Goal: Task Accomplishment & Management: Manage account settings

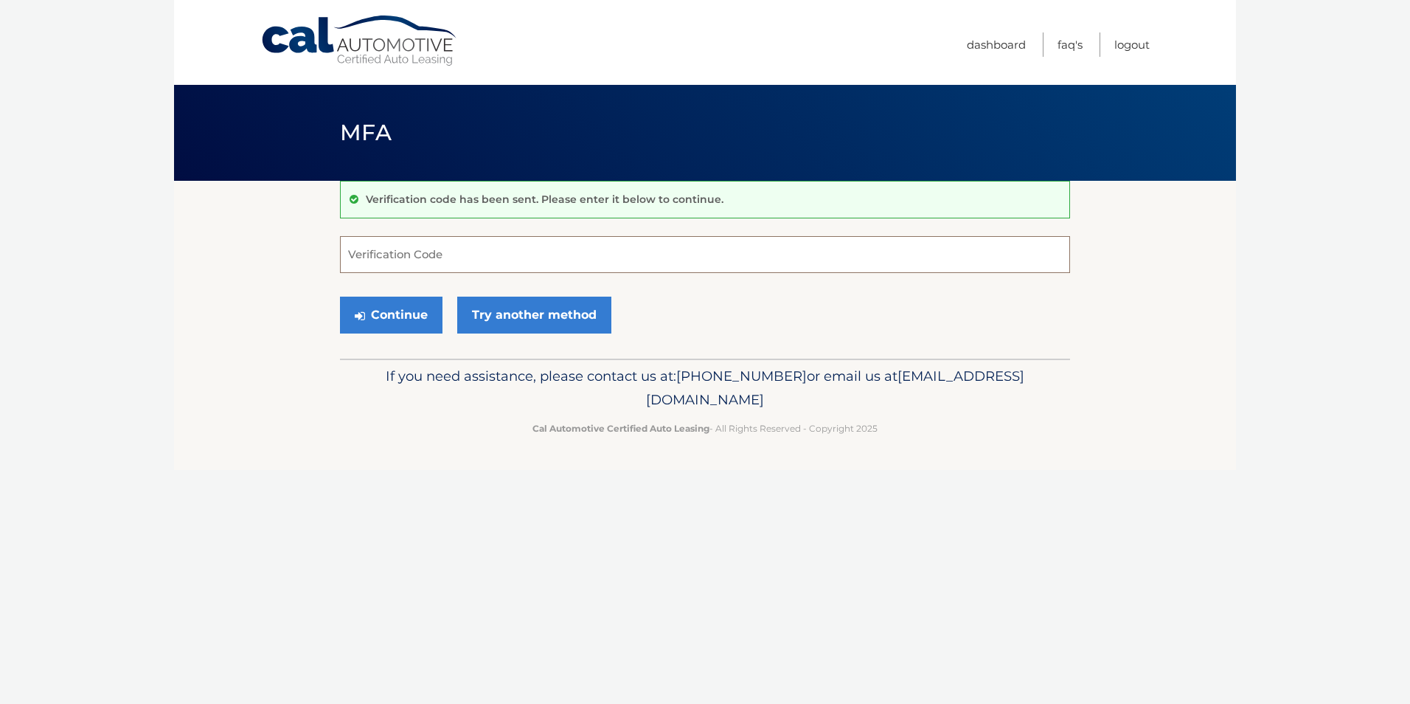
click at [581, 264] on input "Verification Code" at bounding box center [705, 254] width 730 height 37
type input "966731"
click at [340, 297] on button "Continue" at bounding box center [391, 315] width 103 height 37
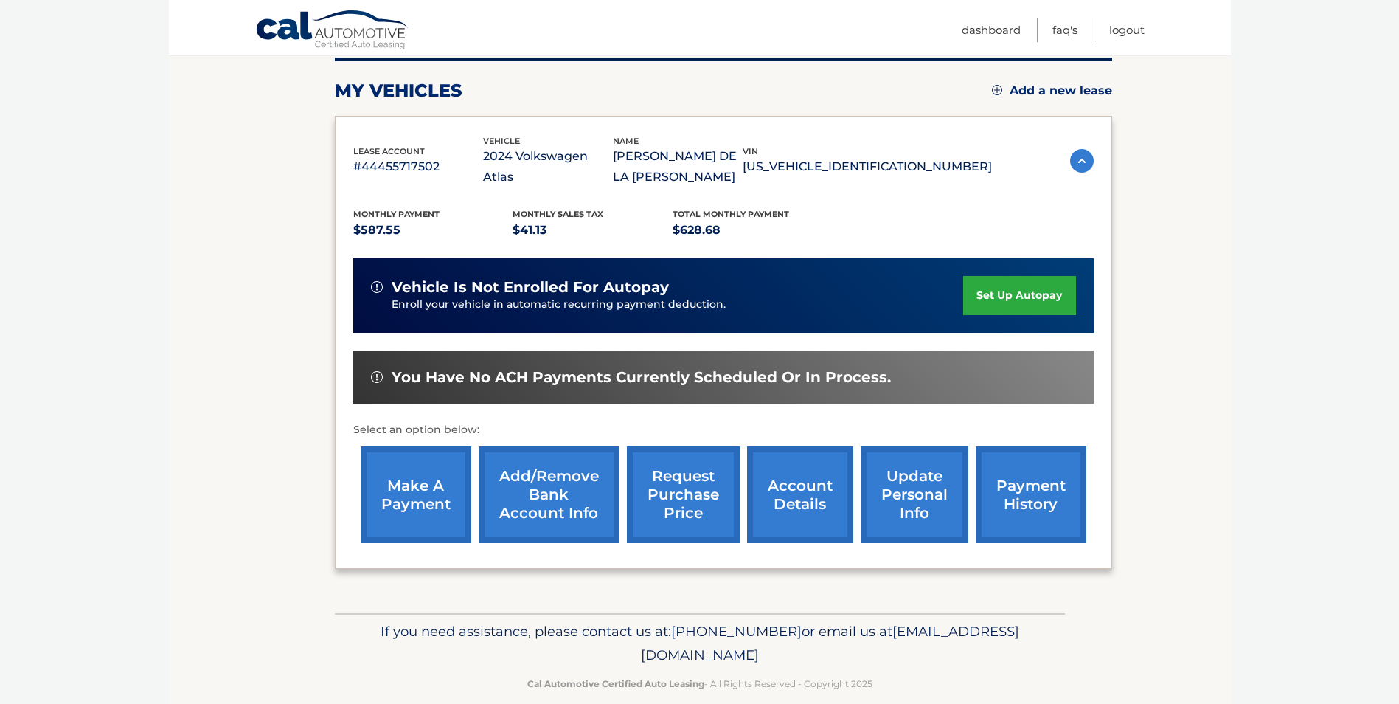
scroll to position [190, 0]
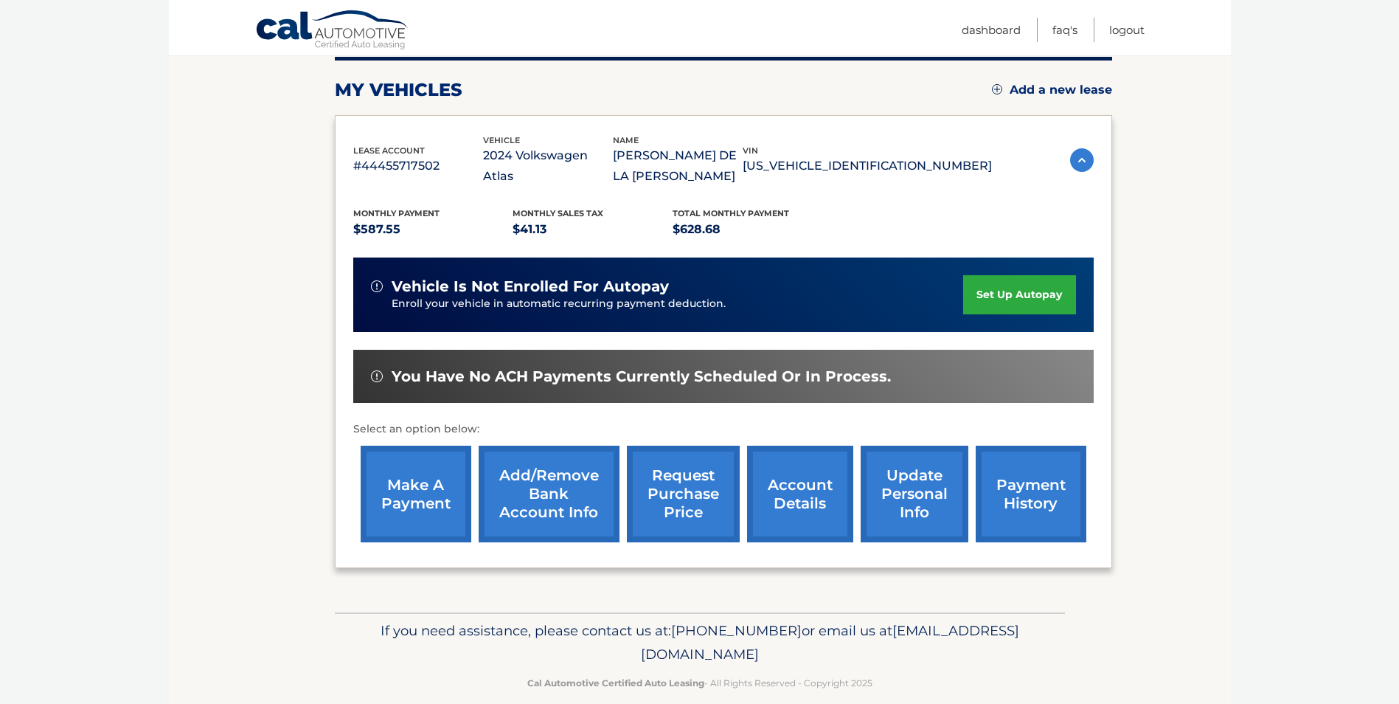
click at [535, 471] on link "Add/Remove bank account info" at bounding box center [549, 494] width 141 height 97
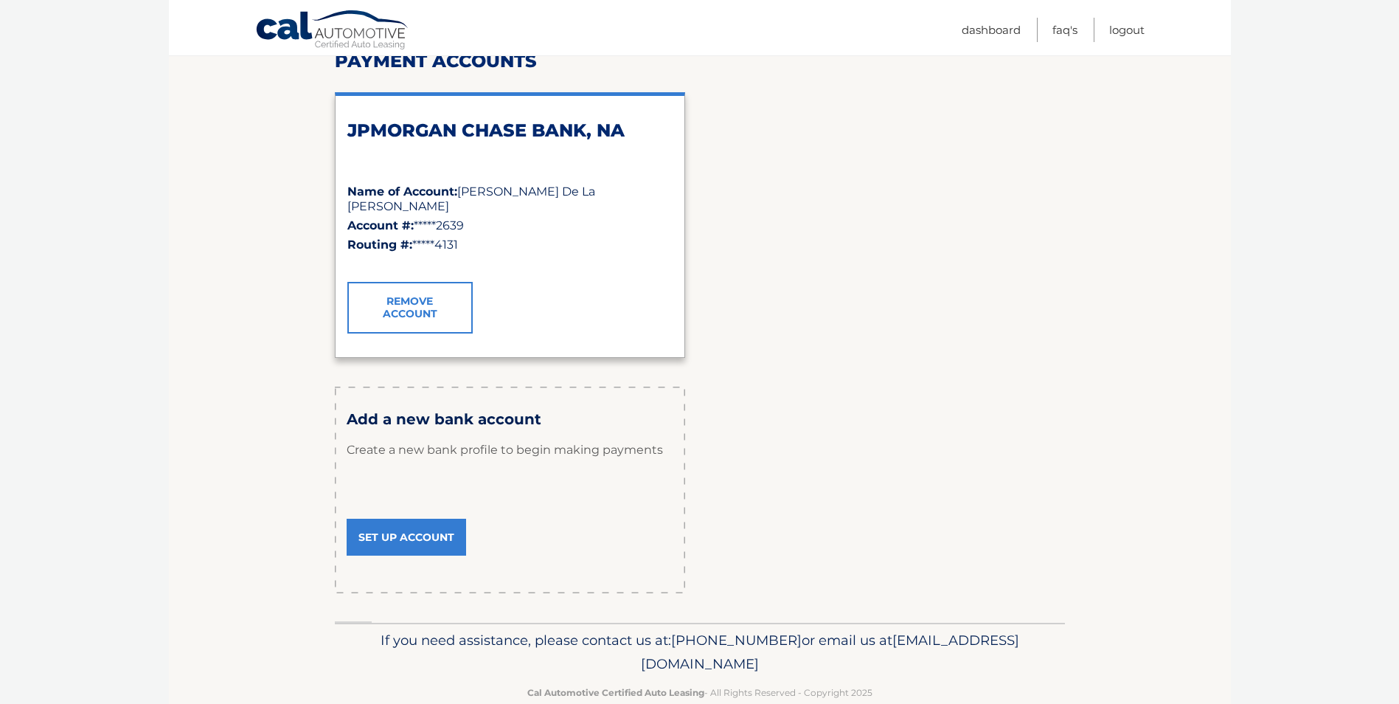
scroll to position [221, 0]
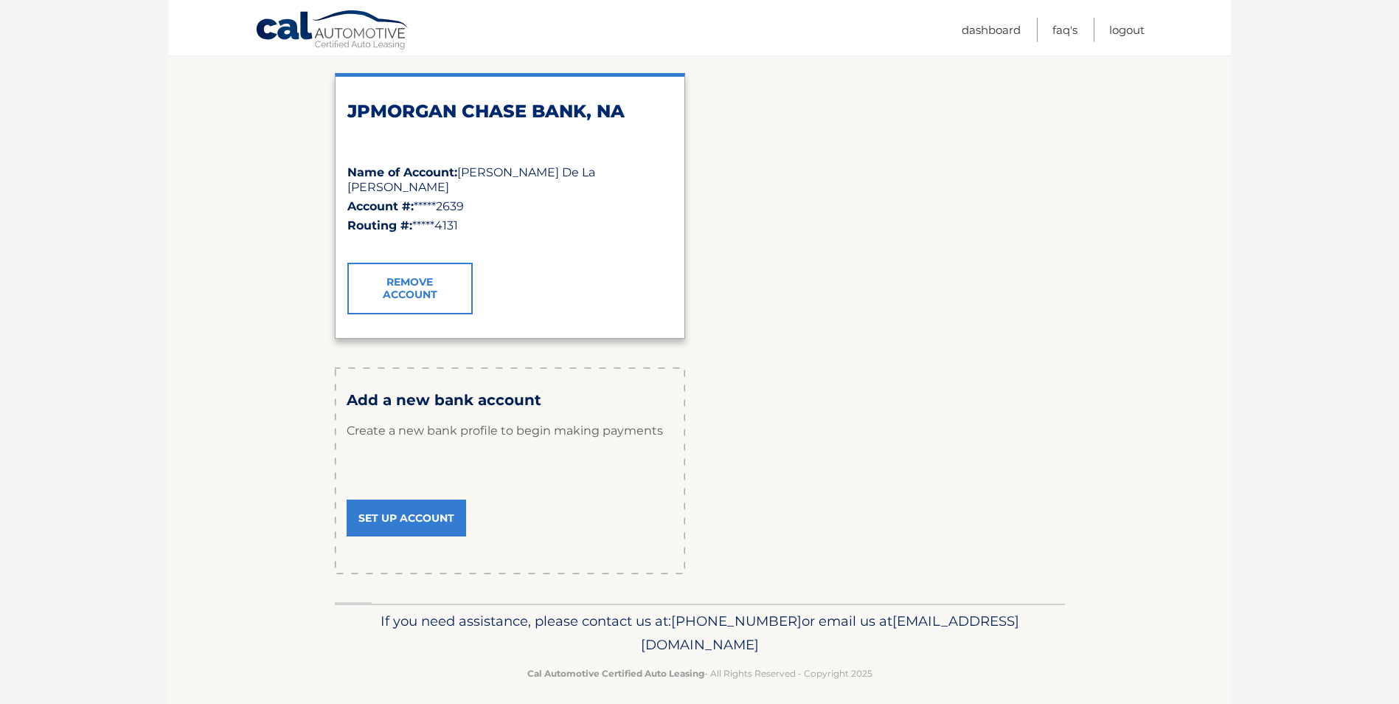
click at [402, 513] on link "Set Up Account" at bounding box center [406, 517] width 119 height 37
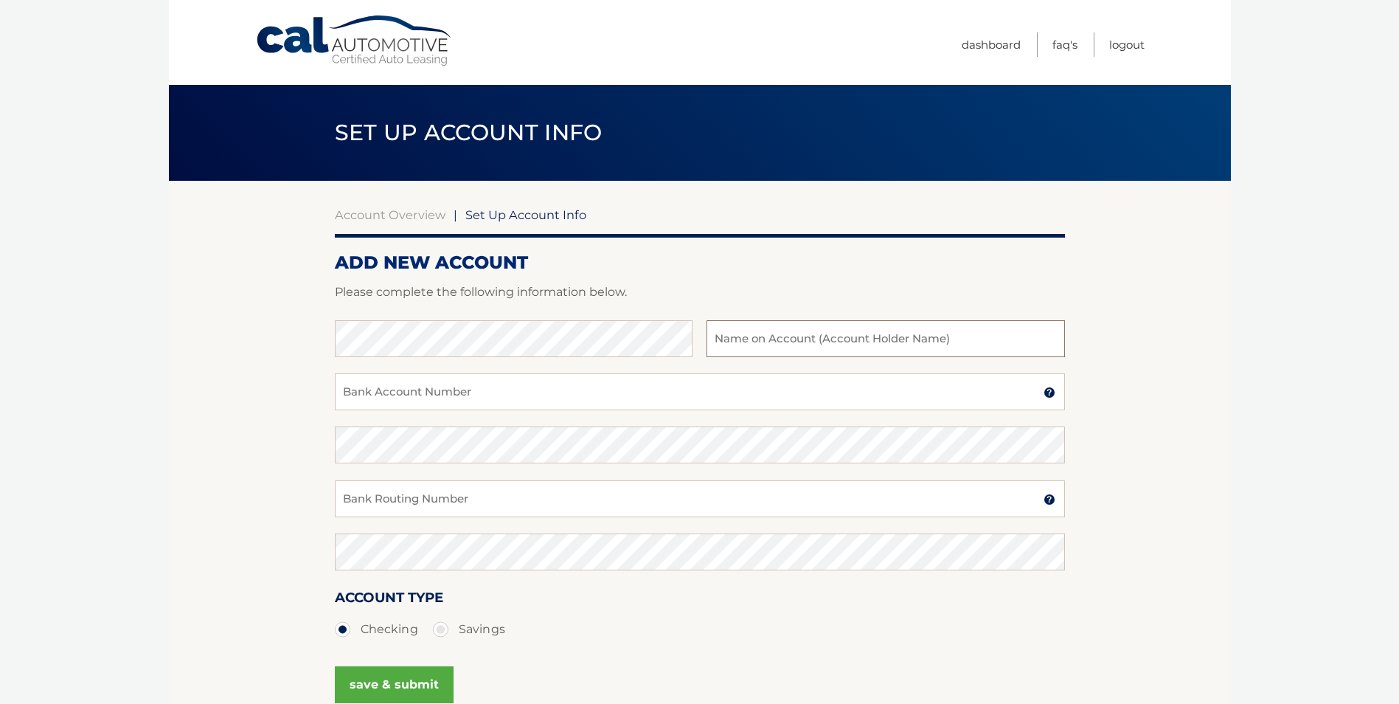
click at [759, 340] on input "text" at bounding box center [886, 338] width 358 height 37
click at [448, 397] on input "Bank Account Number" at bounding box center [700, 391] width 730 height 37
click at [786, 341] on input "text" at bounding box center [886, 338] width 358 height 37
type input "[PERSON_NAME] De La [PERSON_NAME]"
click at [467, 401] on input "Bank Account Number" at bounding box center [700, 391] width 730 height 37
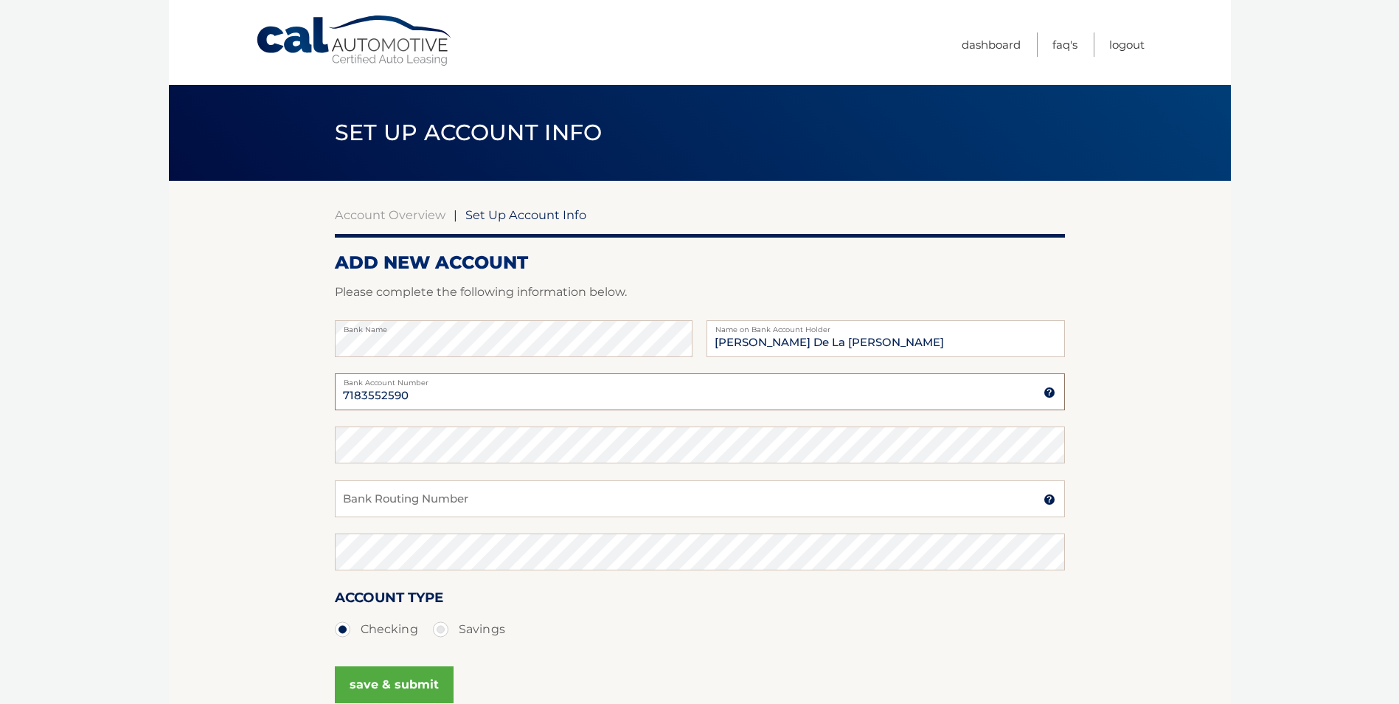
type input "7183552590"
click at [354, 493] on input "Bank Routing Number" at bounding box center [700, 498] width 730 height 37
type input "256074974"
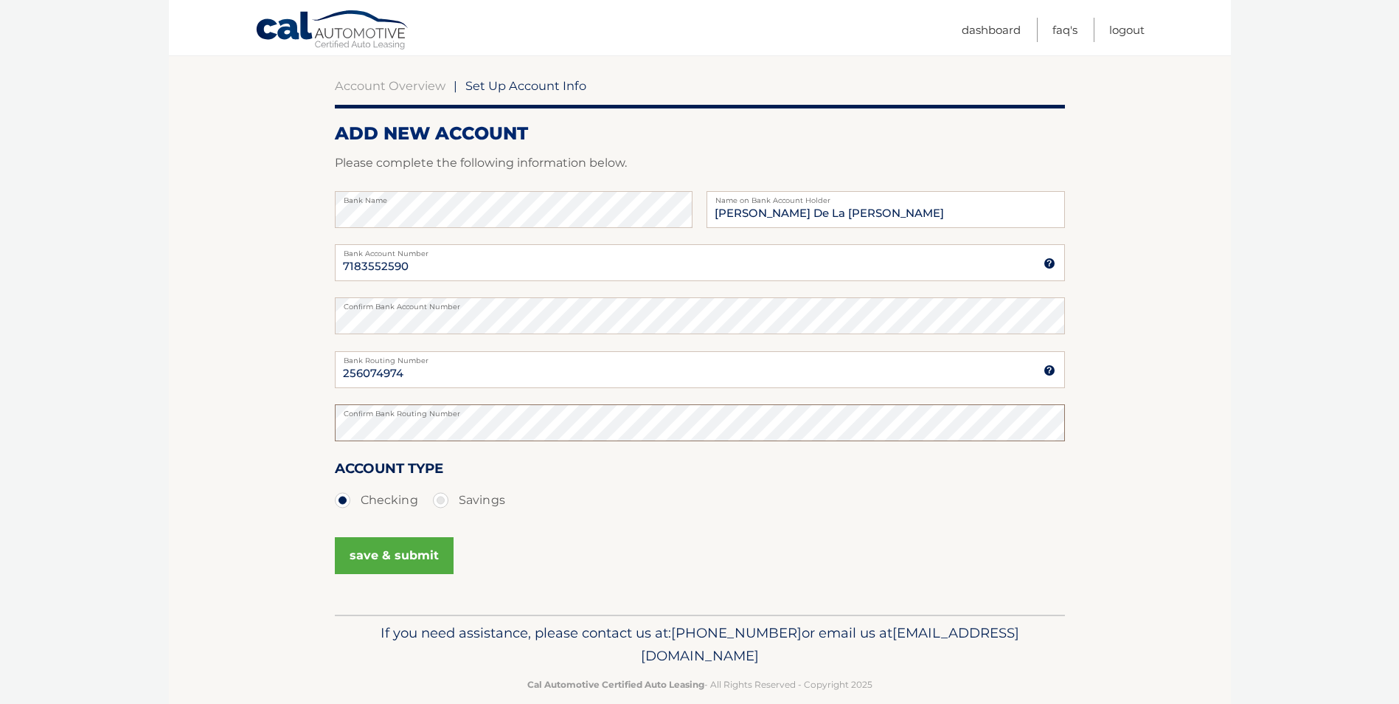
scroll to position [148, 0]
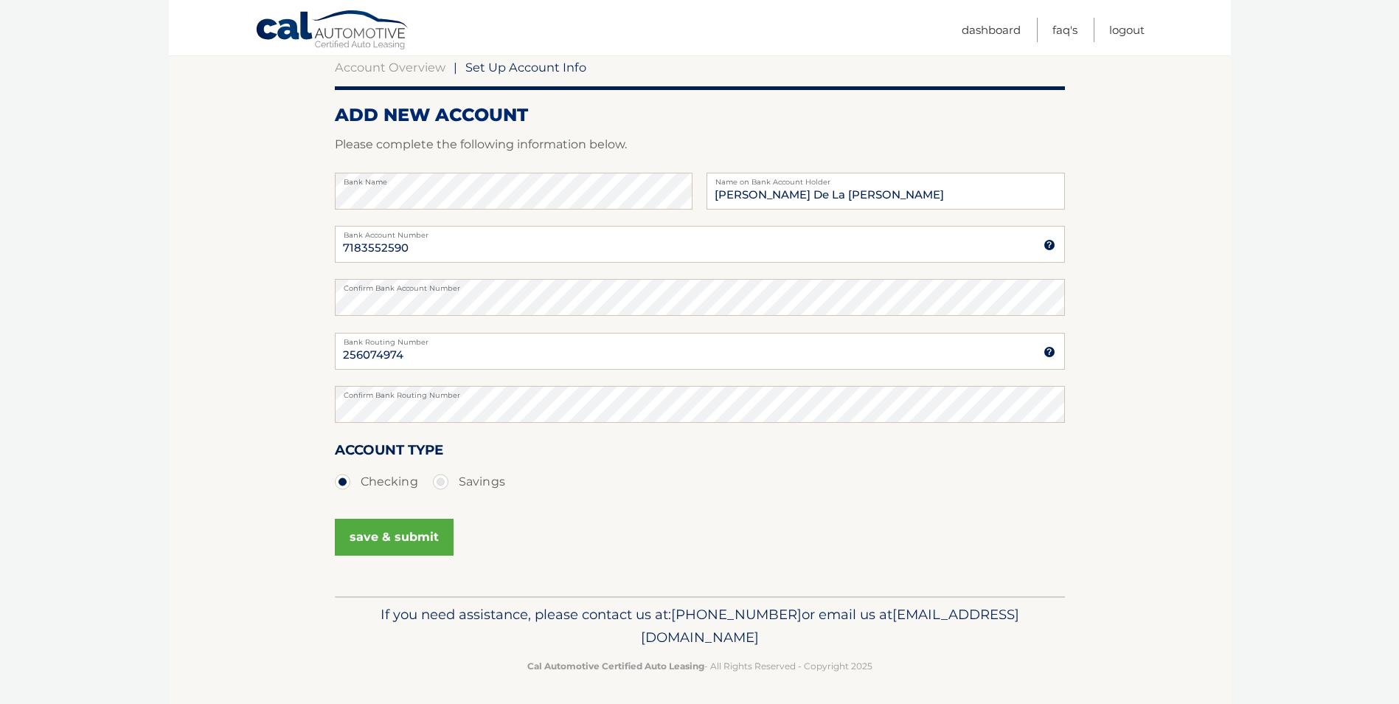
click at [378, 533] on button "save & submit" at bounding box center [394, 537] width 119 height 37
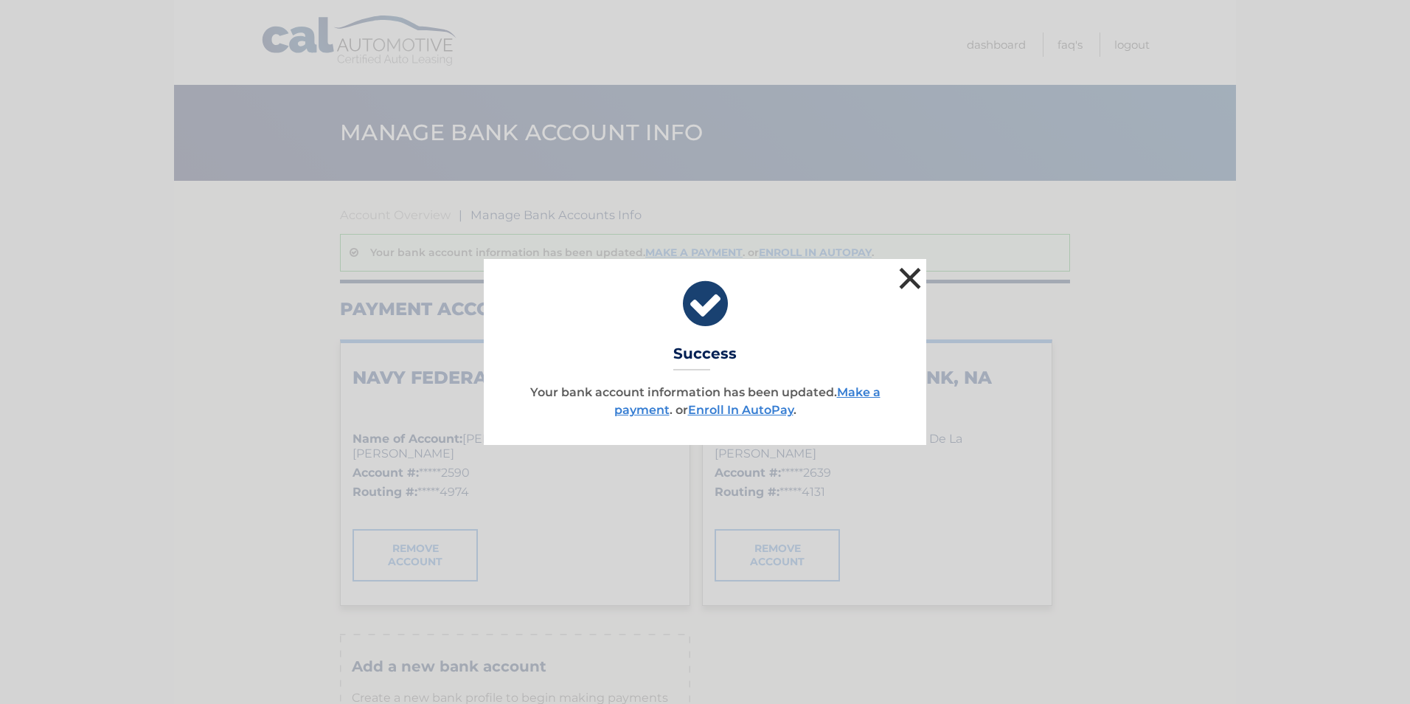
click at [912, 273] on button "×" at bounding box center [911, 278] width 30 height 30
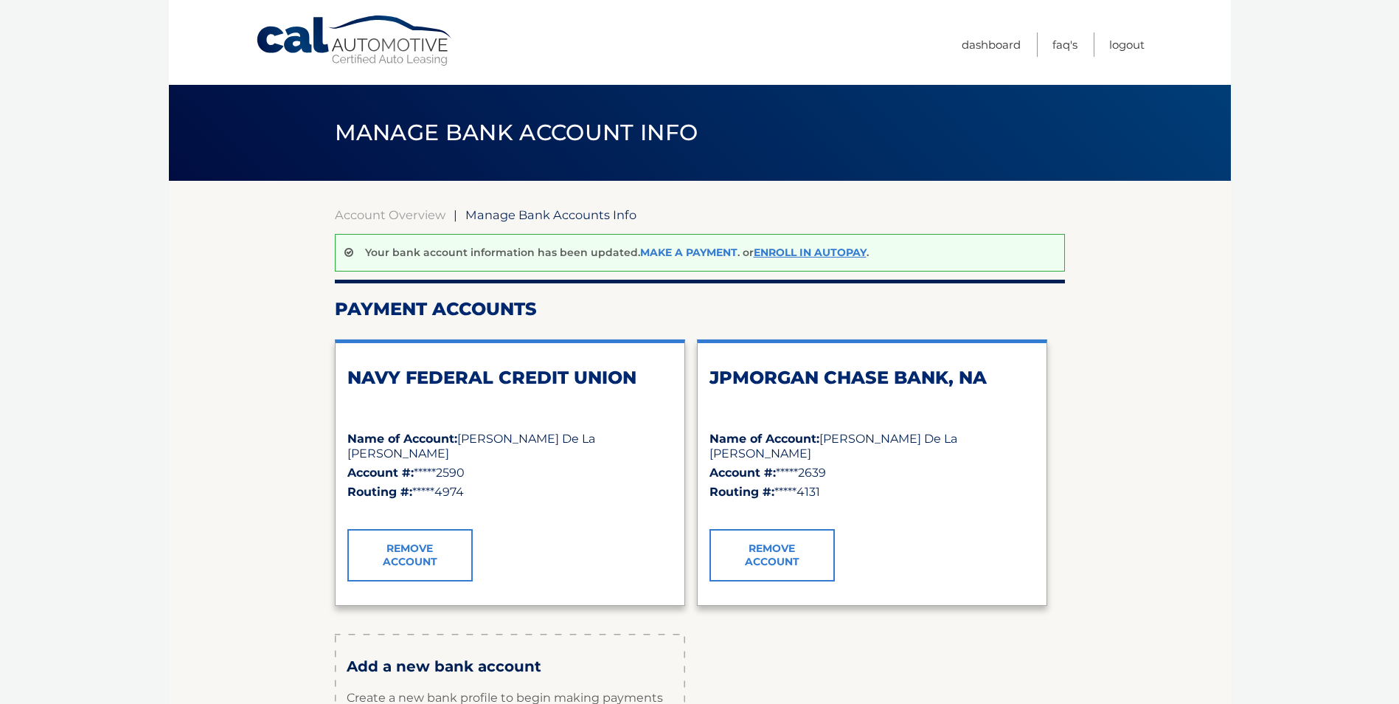
click at [670, 248] on link "Make a payment" at bounding box center [688, 252] width 97 height 13
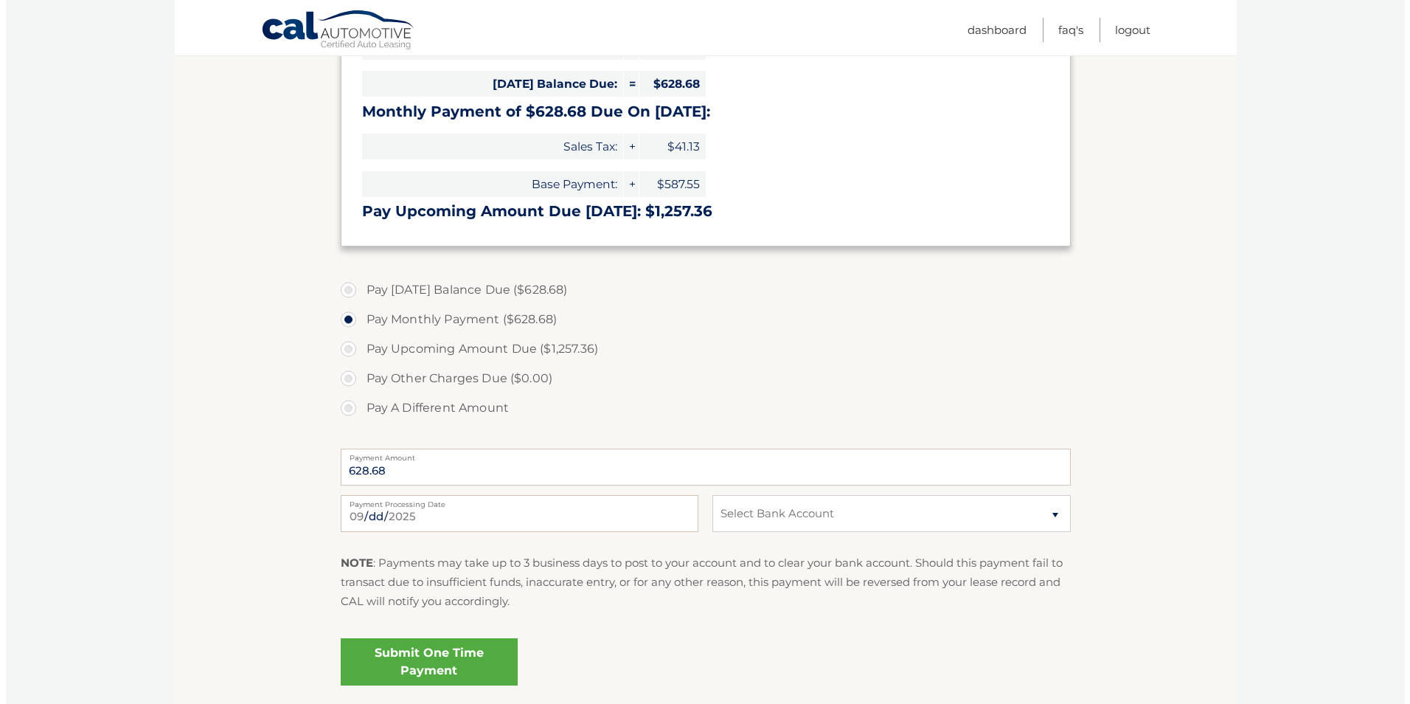
scroll to position [369, 0]
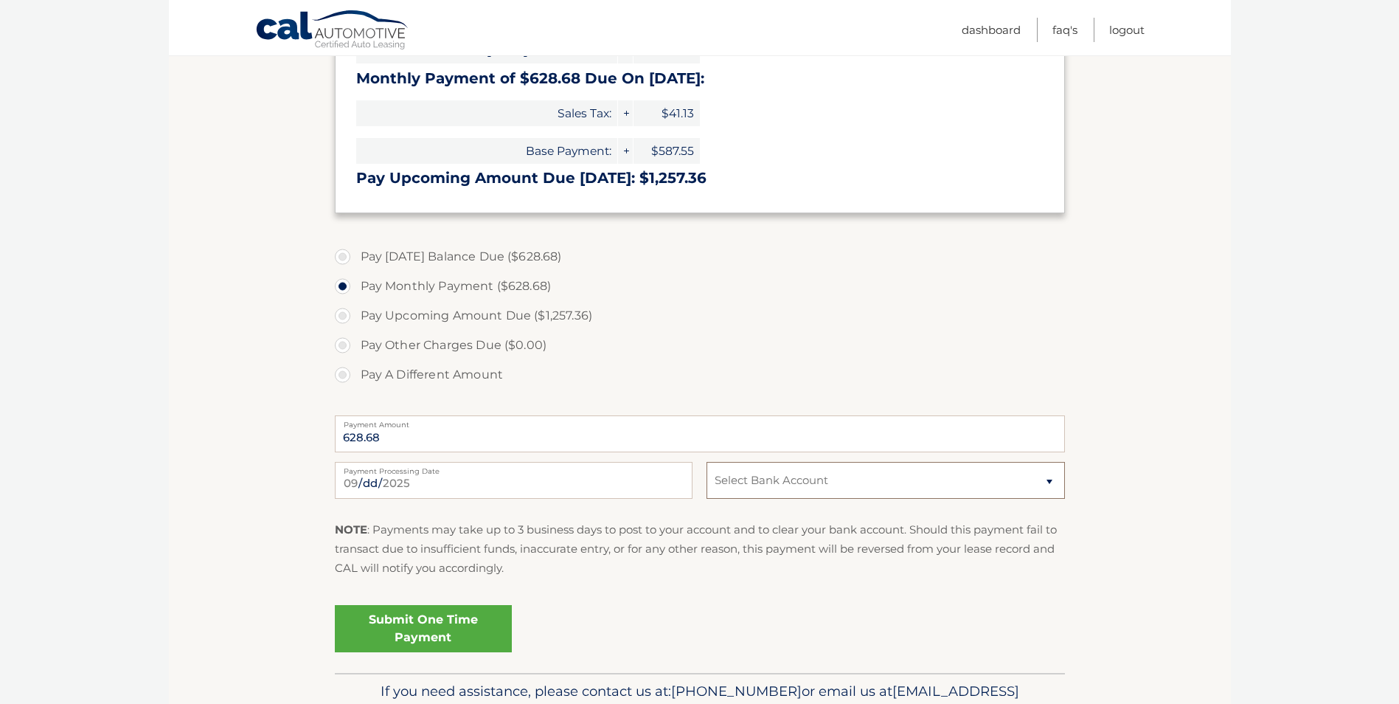
click at [778, 482] on select "Select Bank Account Checking NAVY FEDERAL CREDIT UNION *****2590 Checking JPMOR…" at bounding box center [886, 480] width 358 height 37
select select "YmNlMTk5NGMtODFhYi00YjA0LTkxZjctNTgwNzY3ZjExNGI1"
click at [707, 462] on select "Select Bank Account Checking NAVY FEDERAL CREDIT UNION *****2590 Checking JPMOR…" at bounding box center [886, 480] width 358 height 37
click at [429, 626] on link "Submit One Time Payment" at bounding box center [423, 628] width 177 height 47
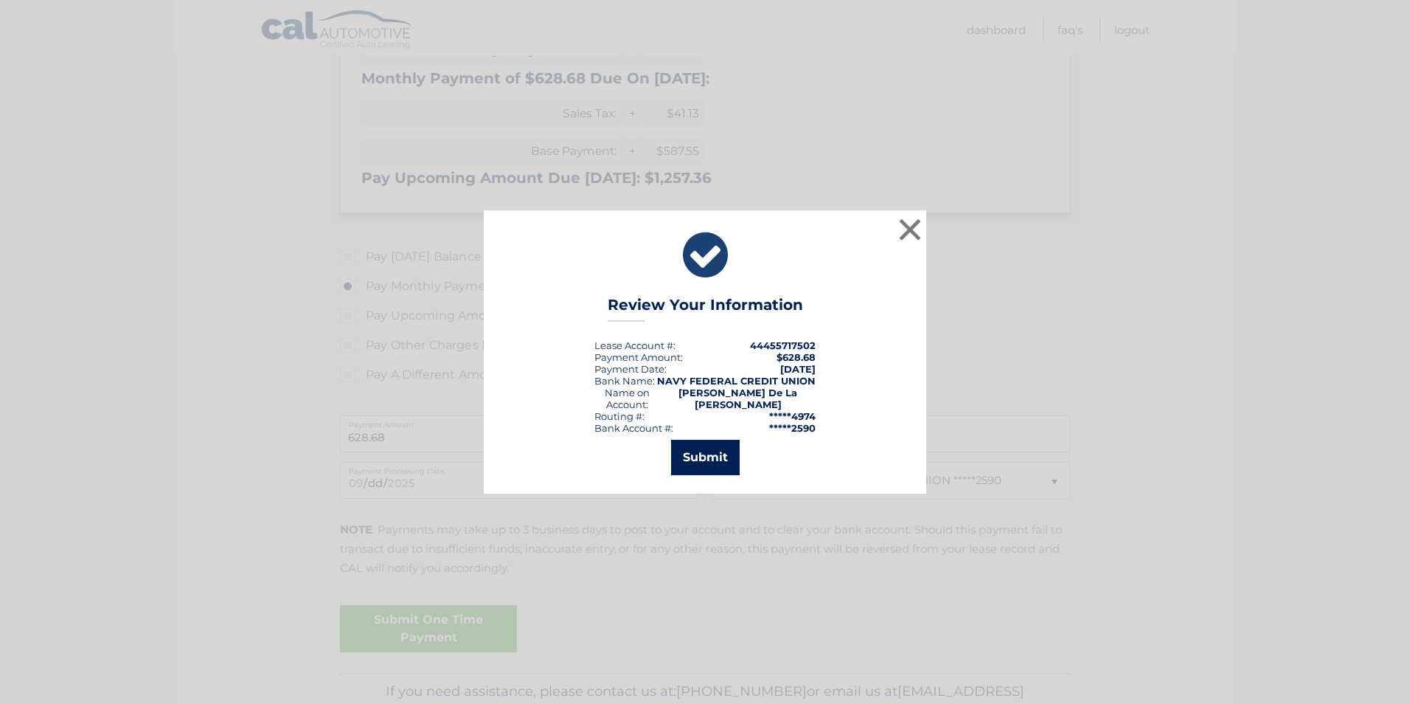
click at [713, 451] on button "Submit" at bounding box center [705, 457] width 69 height 35
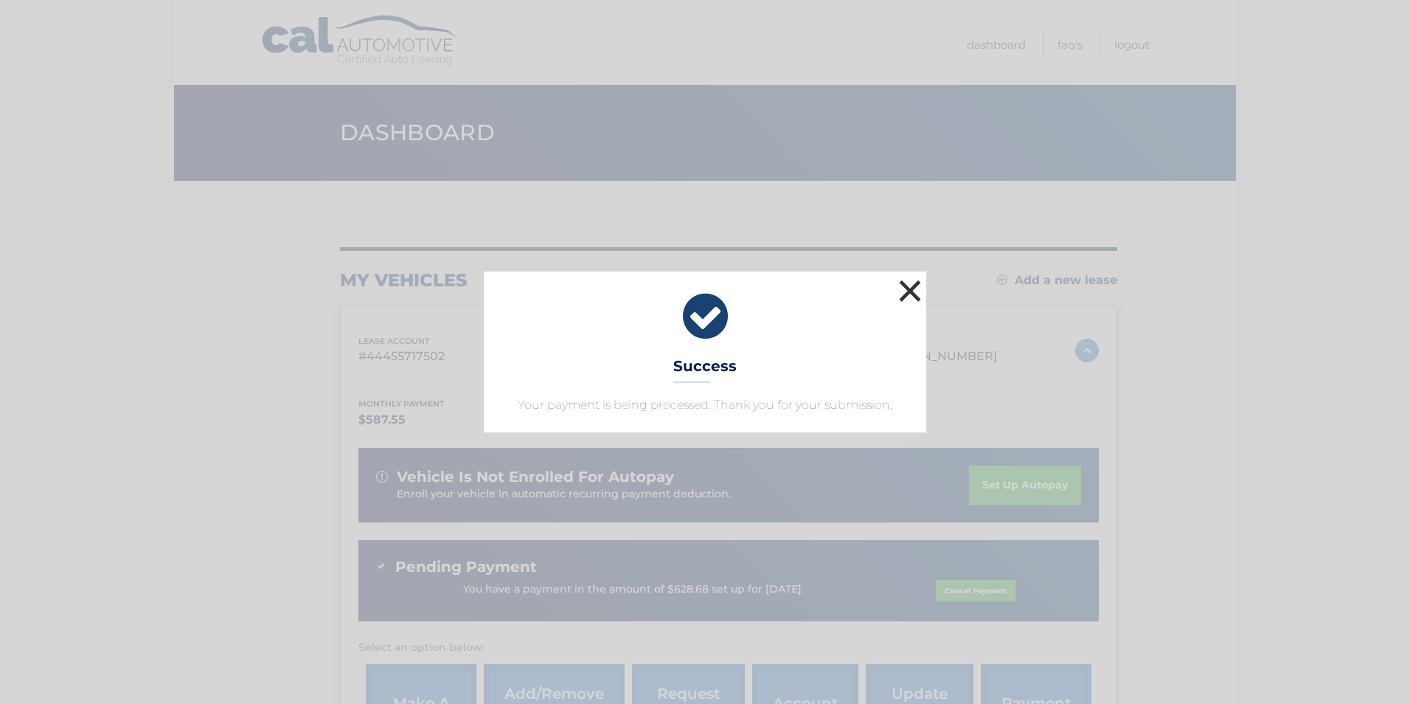
click at [910, 289] on button "×" at bounding box center [911, 291] width 30 height 30
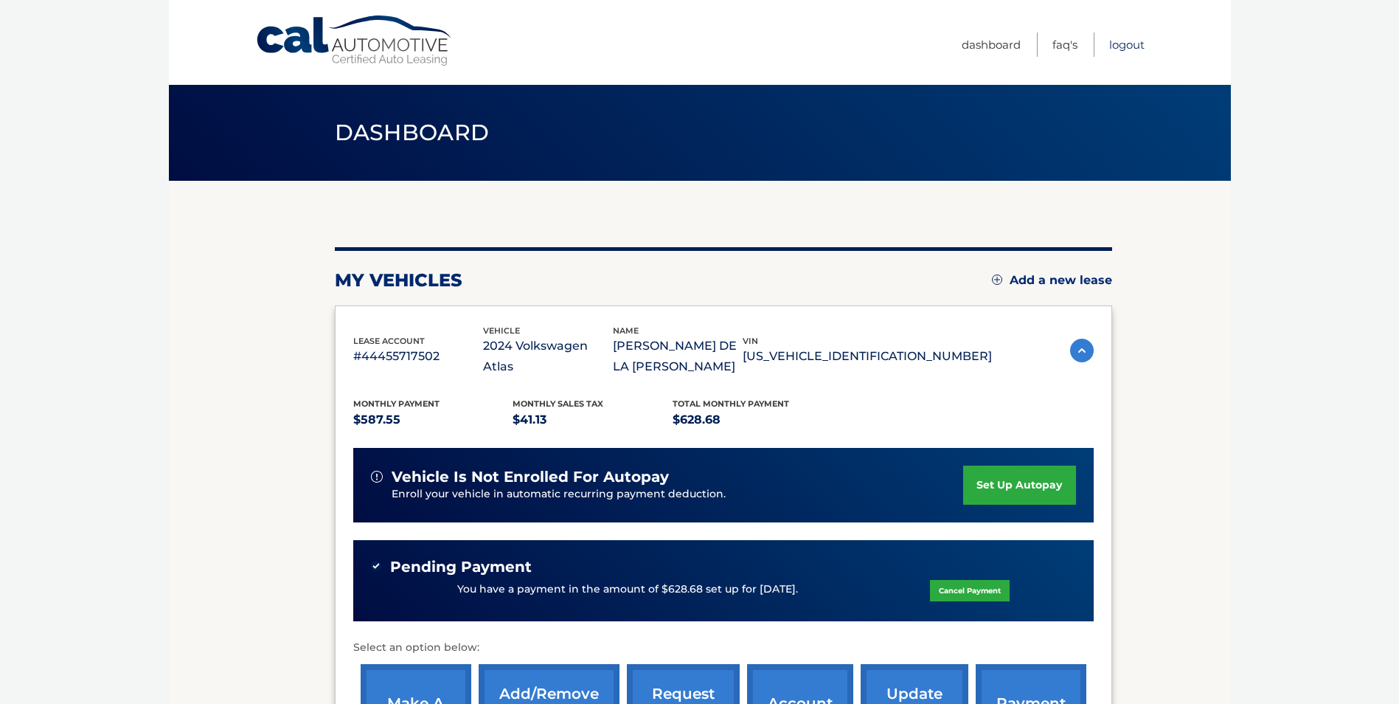
click at [1125, 44] on link "Logout" at bounding box center [1126, 44] width 35 height 24
